Goal: Information Seeking & Learning: Learn about a topic

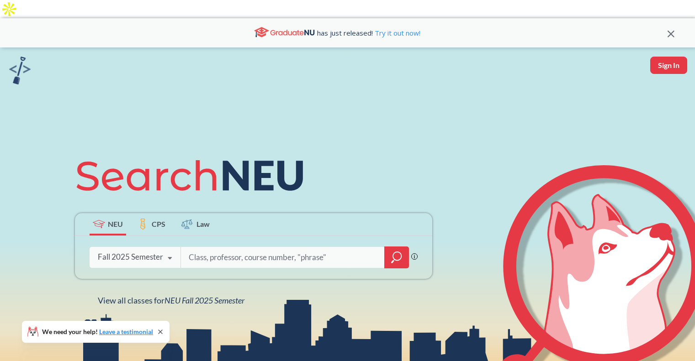
click at [289, 248] on input "search" at bounding box center [283, 257] width 190 height 19
paste input "2484"
type input "CS 2484"
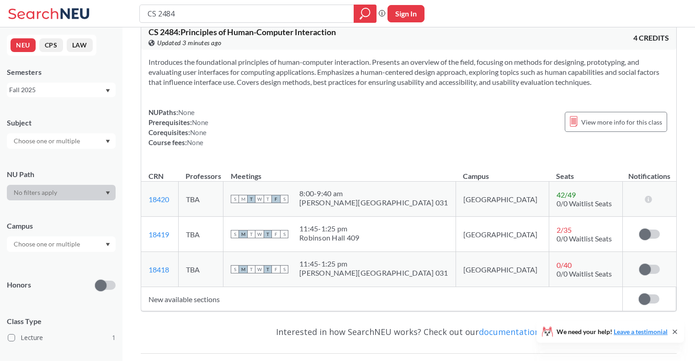
scroll to position [36, 0]
click at [346, 189] on div "8:00 - 9:40 am" at bounding box center [373, 193] width 149 height 9
click at [158, 195] on link "18420" at bounding box center [158, 199] width 21 height 9
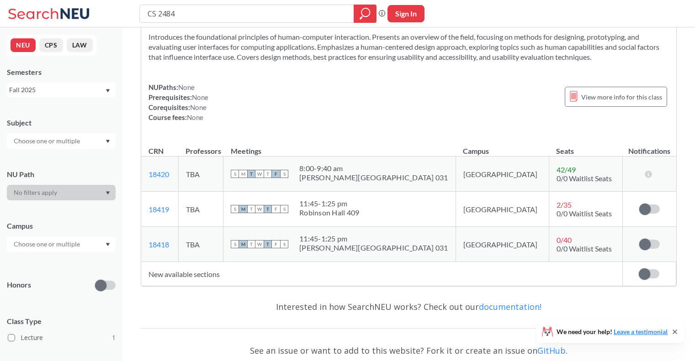
scroll to position [64, 0]
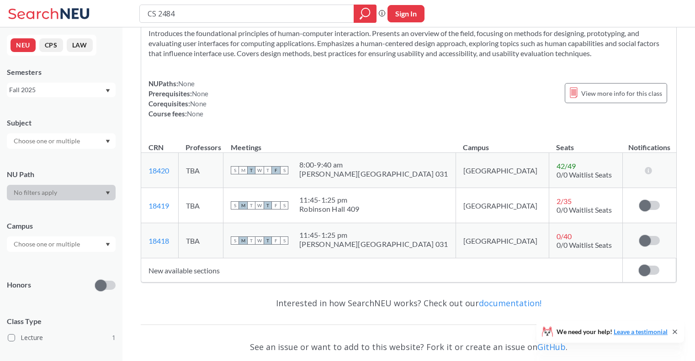
click at [202, 259] on td "New available sections" at bounding box center [381, 271] width 481 height 24
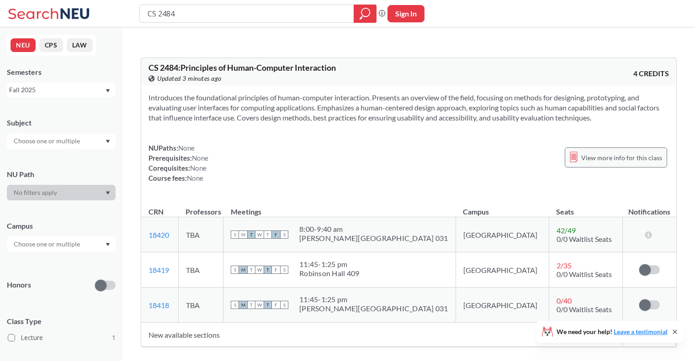
click at [589, 152] on span "View more info for this class" at bounding box center [621, 157] width 81 height 11
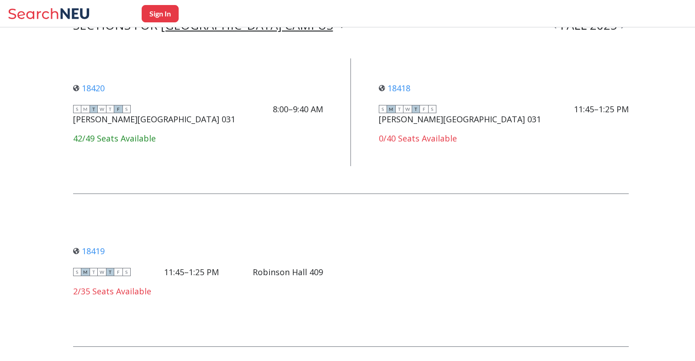
scroll to position [669, 0]
click at [312, 253] on div "18419 View this section on Banner. S M T W T F S 11:45–1:25 [PERSON_NAME] [PERS…" at bounding box center [198, 270] width 250 height 70
click at [183, 252] on div "18419 View this section on Banner. S M T W T F S 11:45–1:25 [PERSON_NAME] [PERS…" at bounding box center [198, 270] width 250 height 70
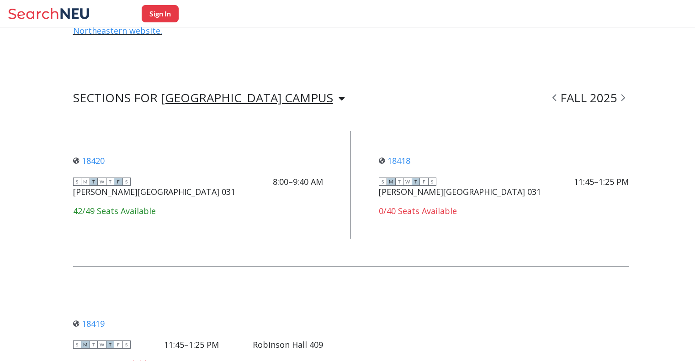
scroll to position [595, 0]
